Goal: Task Accomplishment & Management: Complete application form

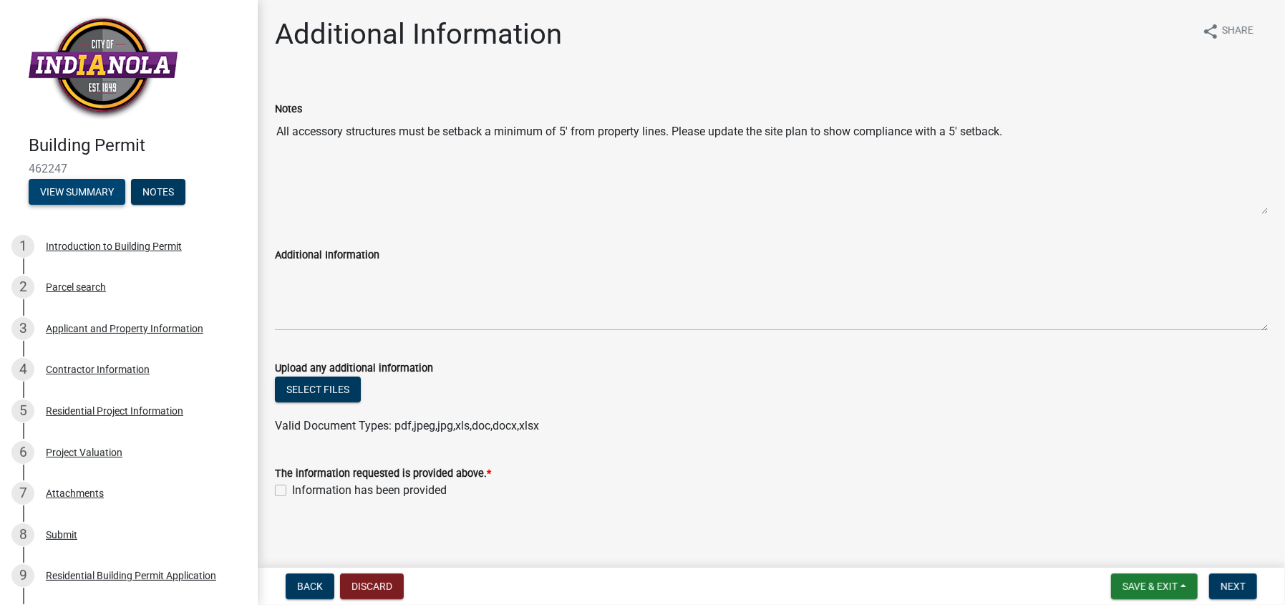
click at [80, 190] on button "View Summary" at bounding box center [77, 192] width 97 height 26
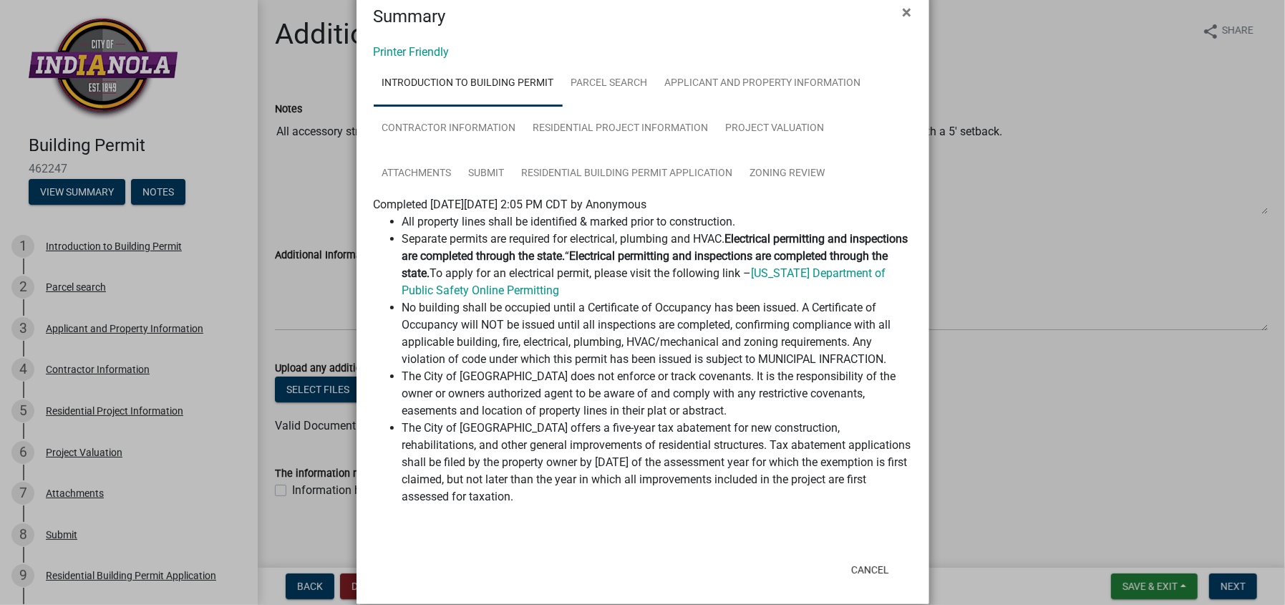
scroll to position [52, 0]
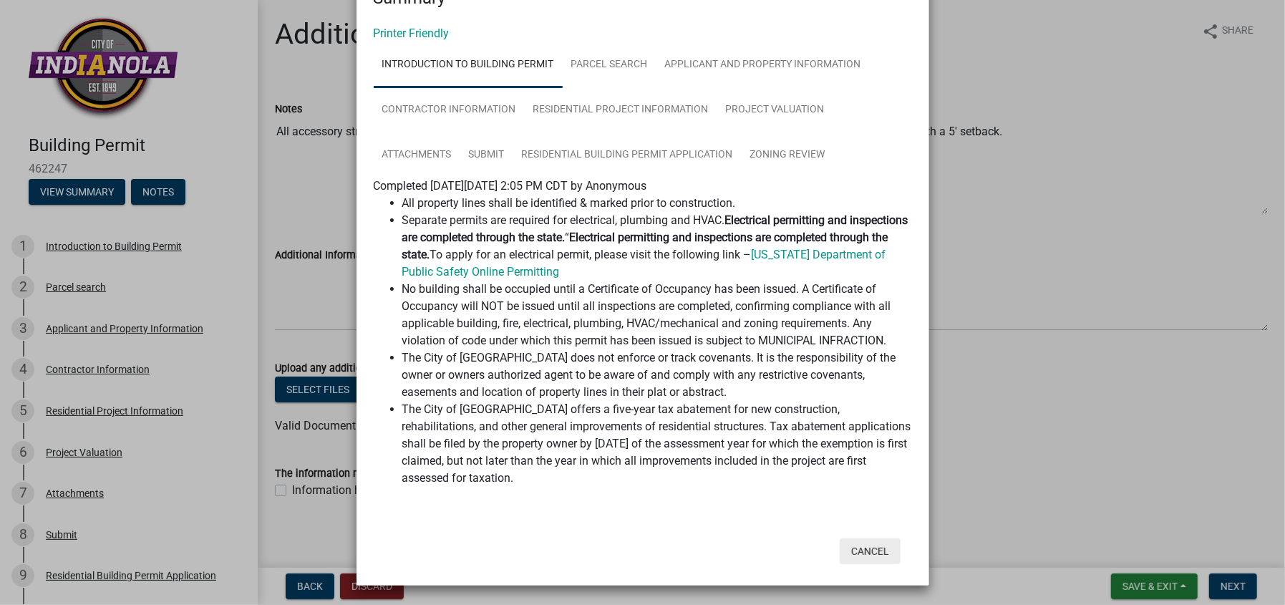
click at [868, 551] on button "Cancel" at bounding box center [870, 551] width 61 height 26
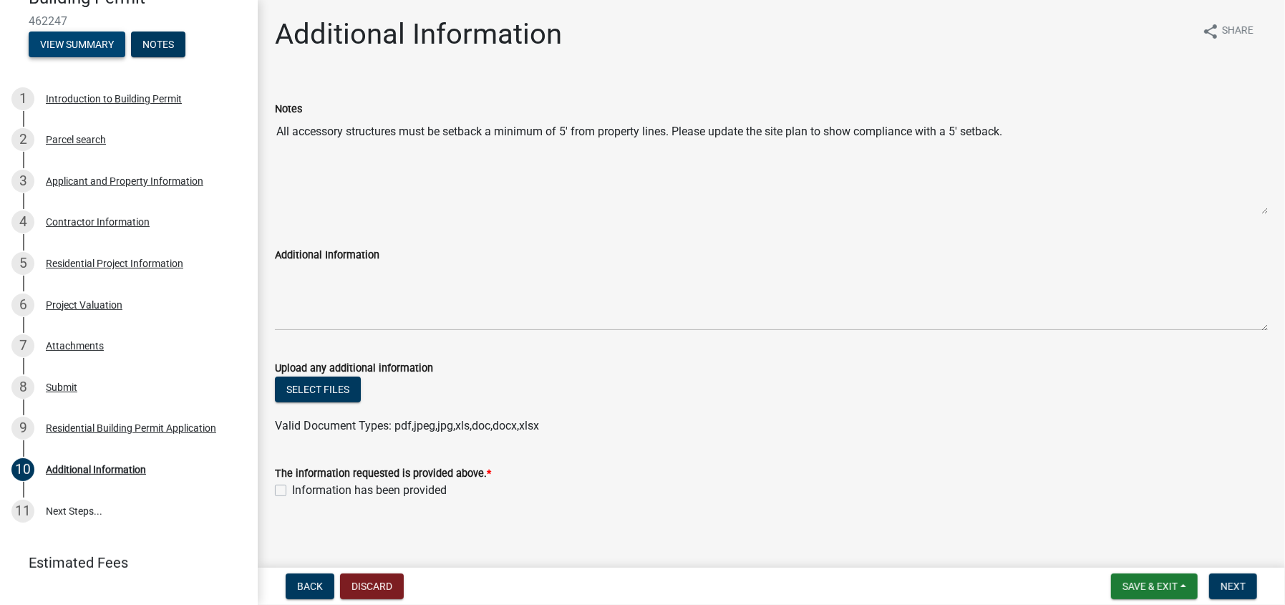
scroll to position [174, 0]
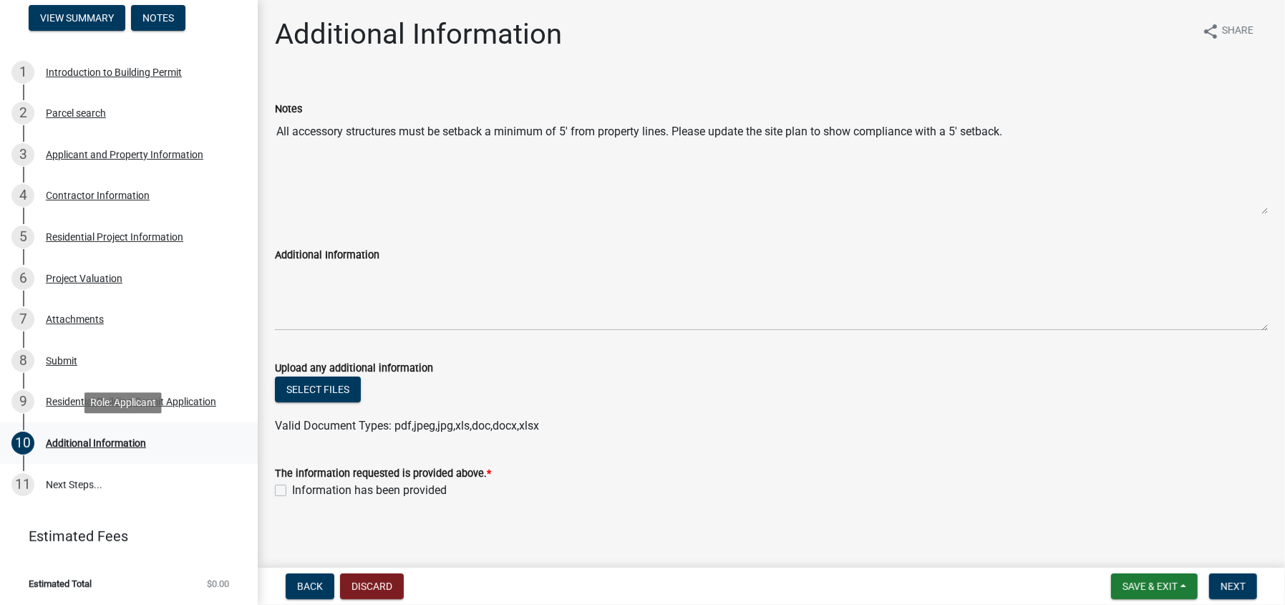
click at [110, 442] on div "Additional Information" at bounding box center [96, 443] width 100 height 10
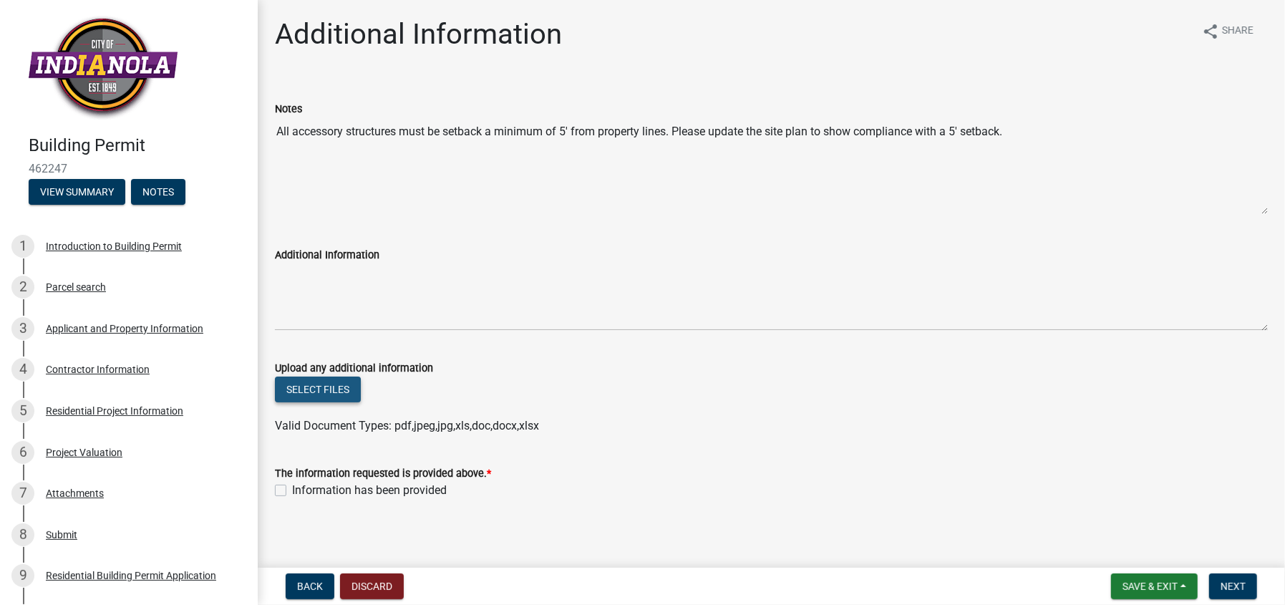
click at [324, 389] on button "Select files" at bounding box center [318, 390] width 86 height 26
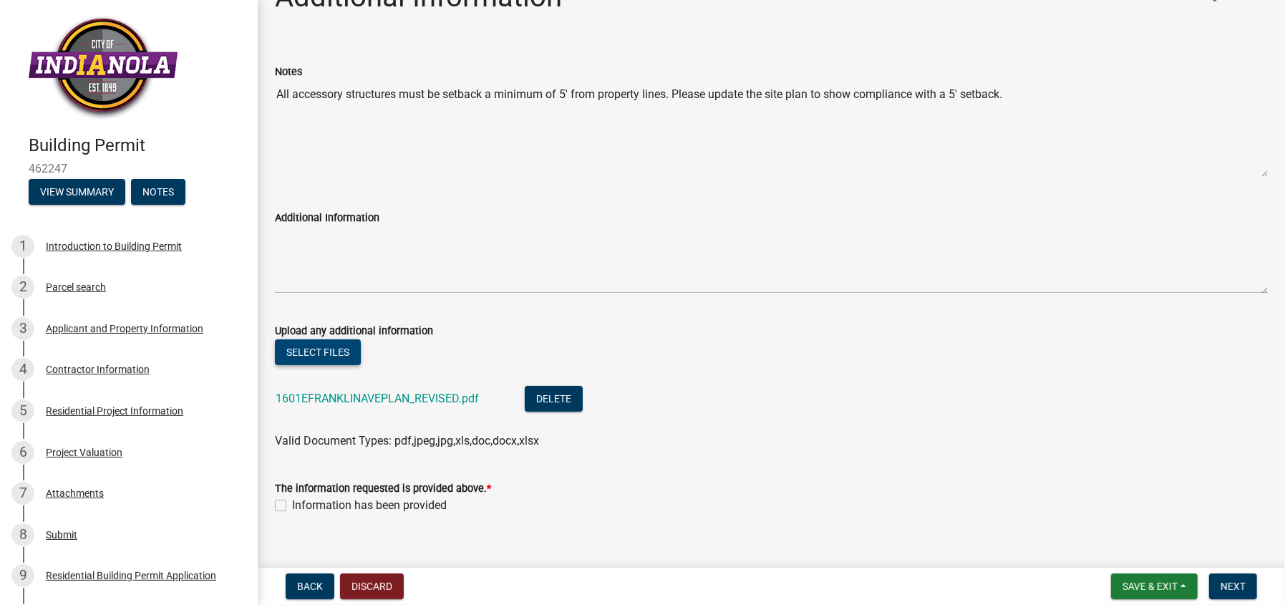
scroll to position [57, 0]
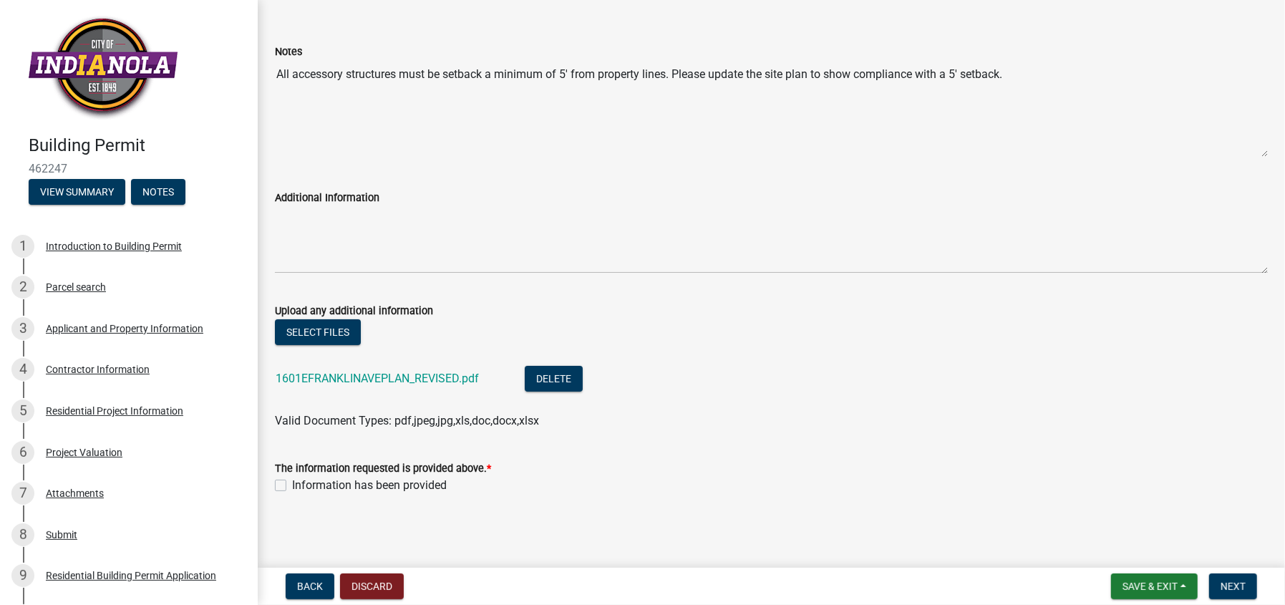
drag, startPoint x: 281, startPoint y: 485, endPoint x: 373, endPoint y: 499, distance: 92.7
click at [289, 492] on div "Information has been provided" at bounding box center [771, 485] width 993 height 17
click at [1231, 581] on span "Next" at bounding box center [1233, 586] width 25 height 11
click at [292, 482] on label "Information has been provided" at bounding box center [369, 485] width 155 height 17
click at [292, 482] on input "Information has been provided" at bounding box center [296, 481] width 9 height 9
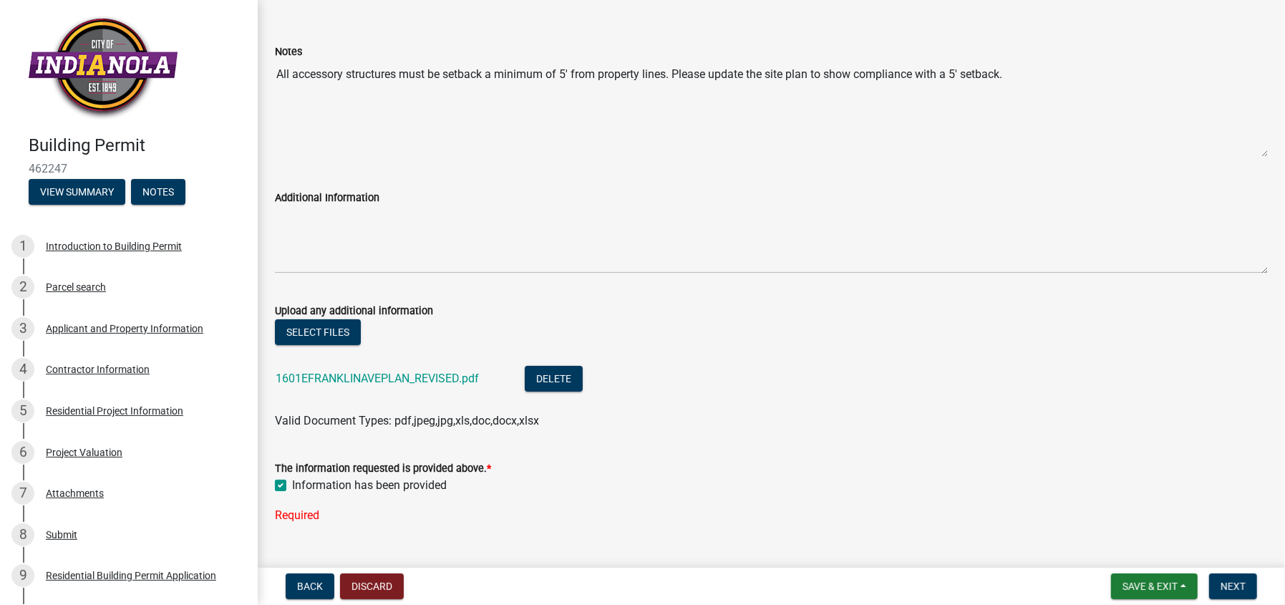
checkbox input "true"
click at [1236, 588] on span "Next" at bounding box center [1233, 586] width 25 height 11
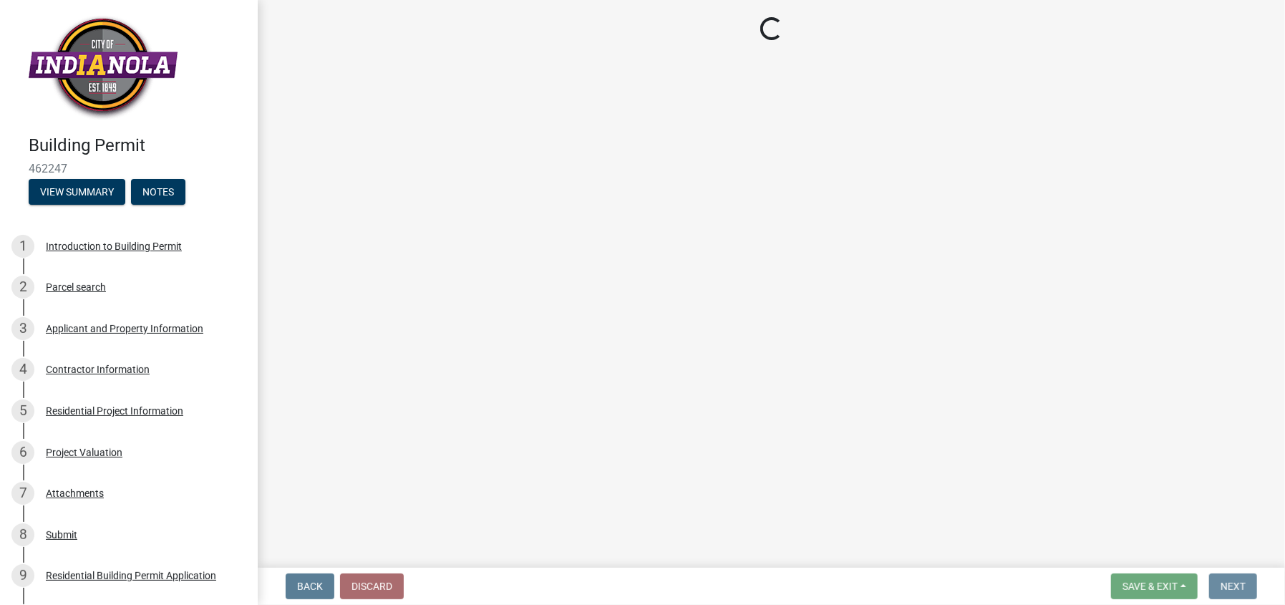
scroll to position [0, 0]
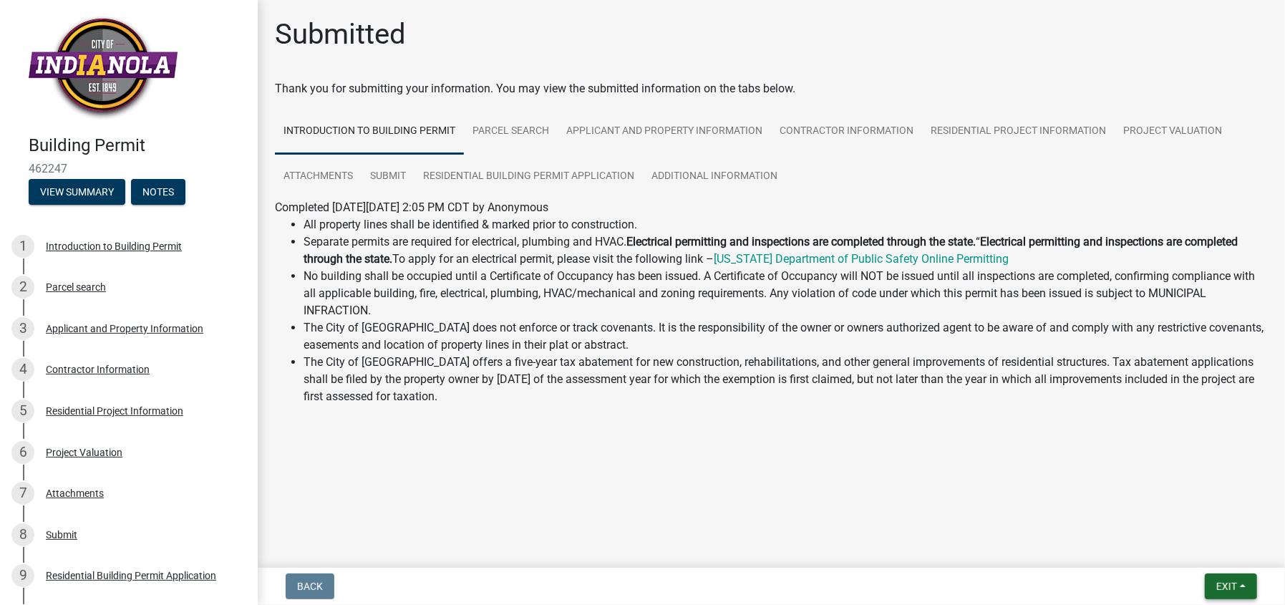
click at [1242, 588] on button "Exit" at bounding box center [1231, 586] width 52 height 26
click at [1189, 547] on button "Save & Exit" at bounding box center [1200, 549] width 115 height 34
